Goal: Find contact information: Find contact information

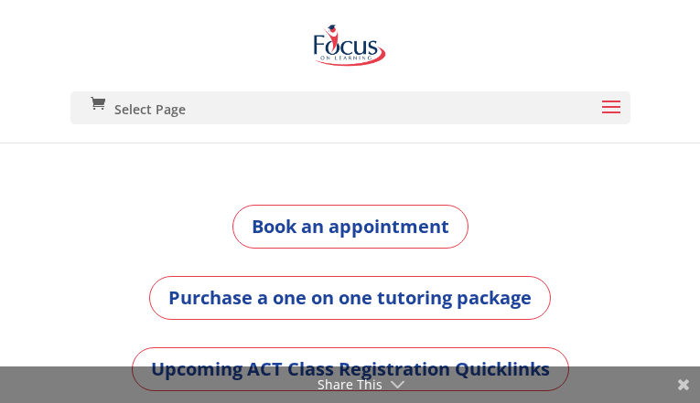
type input "JCFABiNUSPEtpSdB"
type input "obaluguta27@gmail.com"
type input "ZjJOGnvnleOs"
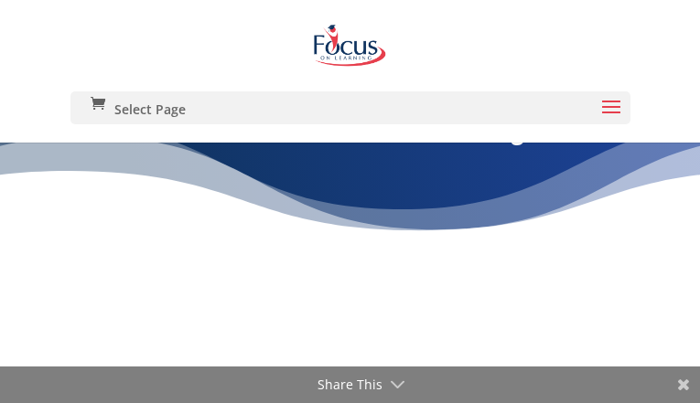
type input "GnFLCByJlDin"
type input "[EMAIL_ADDRESS][DOMAIN_NAME]"
